Goal: Communication & Community: Answer question/provide support

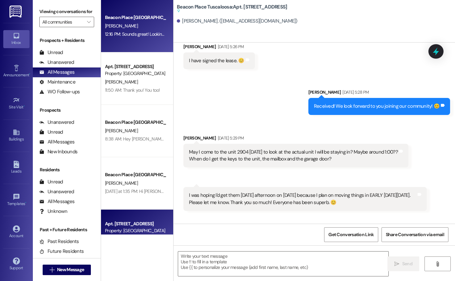
click at [112, 20] on div "Beacon Place [GEOGRAPHIC_DATA] Prospect" at bounding box center [135, 17] width 61 height 7
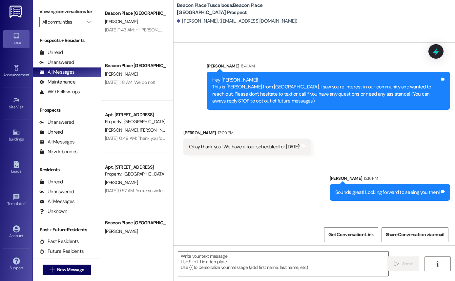
scroll to position [531, 0]
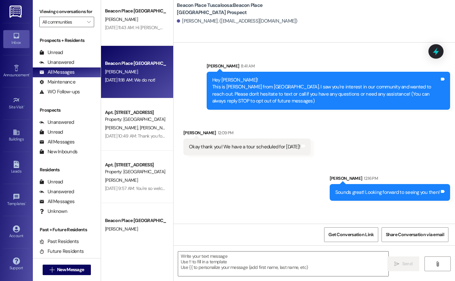
click at [142, 97] on div "Beacon Place [GEOGRAPHIC_DATA] Prospect [PERSON_NAME] [DATE] 11:18 AM: We do no…" at bounding box center [137, 72] width 72 height 52
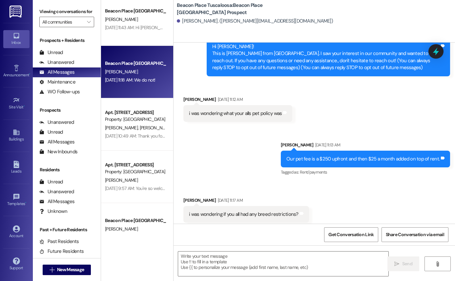
scroll to position [83, 0]
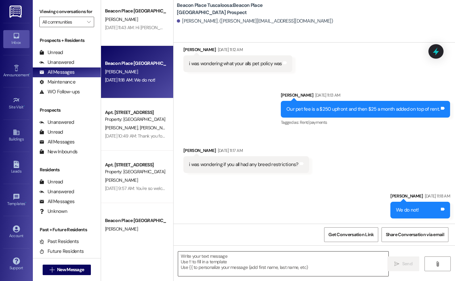
click at [252, 259] on textarea at bounding box center [283, 264] width 210 height 25
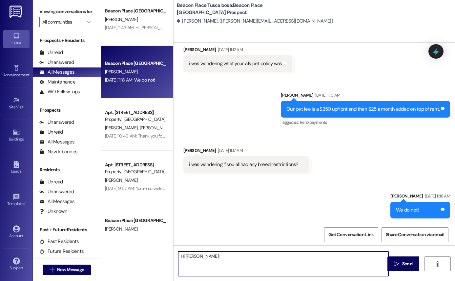
click at [271, 266] on textarea "Hi [PERSON_NAME]!" at bounding box center [283, 264] width 210 height 25
drag, startPoint x: 210, startPoint y: 259, endPoint x: 166, endPoint y: 264, distance: 45.2
click at [166, 264] on div "Apt. [STREET_ADDRESS] Property: [GEOGRAPHIC_DATA] [GEOGRAPHIC_DATA] H. Best [DA…" at bounding box center [278, 140] width 354 height 281
type textarea "H"
type textarea "!!"
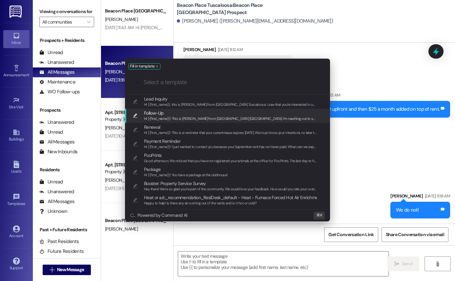
click at [172, 120] on span "Hi {{first_name}}! This is [PERSON_NAME] from [GEOGRAPHIC_DATA] [GEOGRAPHIC_DAT…" at bounding box center [350, 118] width 412 height 5
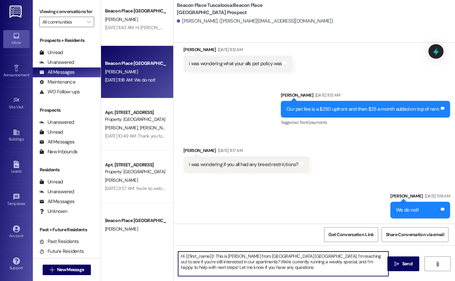
click at [212, 257] on textarea "Hi {{first_name}}! This is [PERSON_NAME] from [GEOGRAPHIC_DATA] [GEOGRAPHIC_DAT…" at bounding box center [283, 264] width 210 height 25
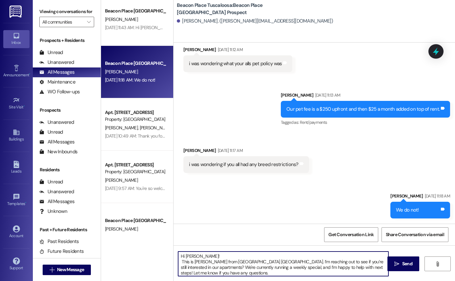
click at [205, 263] on textarea "Hi [PERSON_NAME]! This is [PERSON_NAME] from [GEOGRAPHIC_DATA] [GEOGRAPHIC_DATA…" at bounding box center [283, 264] width 210 height 25
drag, startPoint x: 289, startPoint y: 268, endPoint x: 221, endPoint y: 275, distance: 68.2
click at [221, 275] on textarea "Hi [PERSON_NAME]! This is [PERSON_NAME] from [GEOGRAPHIC_DATA]. I’m reaching ou…" at bounding box center [283, 264] width 210 height 25
click at [269, 274] on textarea "Hi [PERSON_NAME]! This is [PERSON_NAME] from [GEOGRAPHIC_DATA]. I’m reaching ou…" at bounding box center [283, 264] width 210 height 25
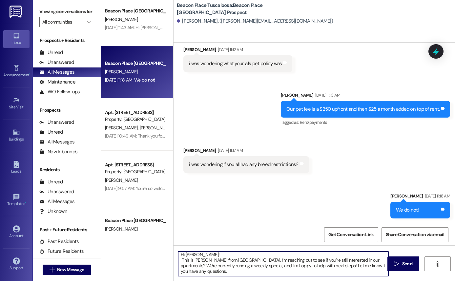
drag, startPoint x: 288, startPoint y: 266, endPoint x: 205, endPoint y: 268, distance: 83.3
click at [205, 268] on textarea "Hi [PERSON_NAME]! This is [PERSON_NAME] from [GEOGRAPHIC_DATA]. I’m reaching ou…" at bounding box center [283, 264] width 210 height 25
click at [357, 270] on textarea "Hi [PERSON_NAME]! This is [PERSON_NAME] from [GEOGRAPHIC_DATA]. I’m reaching ou…" at bounding box center [283, 264] width 210 height 25
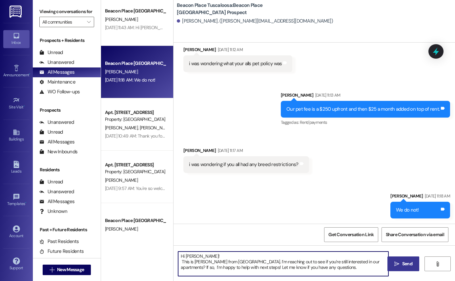
type textarea "Hi [PERSON_NAME]! This is [PERSON_NAME] from [GEOGRAPHIC_DATA]. I’m reaching ou…"
click at [405, 264] on span "Send" at bounding box center [407, 264] width 10 height 7
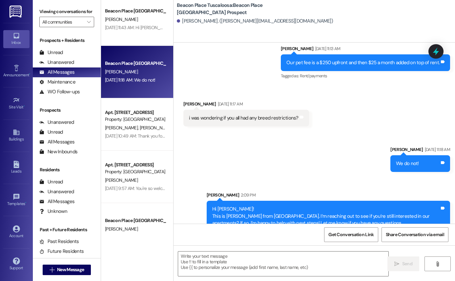
scroll to position [143, 0]
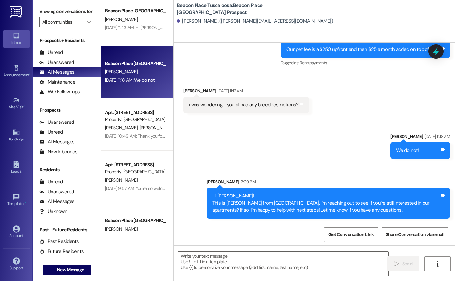
drag, startPoint x: 209, startPoint y: 195, endPoint x: 424, endPoint y: 222, distance: 216.7
click at [424, 222] on div "Sent via SMS [PERSON_NAME] 2:09 PM Hi [PERSON_NAME]! This is [PERSON_NAME] from…" at bounding box center [328, 199] width 253 height 50
copy div "Hi [PERSON_NAME]! This is [PERSON_NAME] from [GEOGRAPHIC_DATA]. I’m reaching ou…"
click at [234, 154] on div "Sent via SMS [PERSON_NAME] [DATE] 11:18 AM We do not! Tags and notes Sent via S…" at bounding box center [313, 171] width 281 height 106
